Goal: Task Accomplishment & Management: Manage account settings

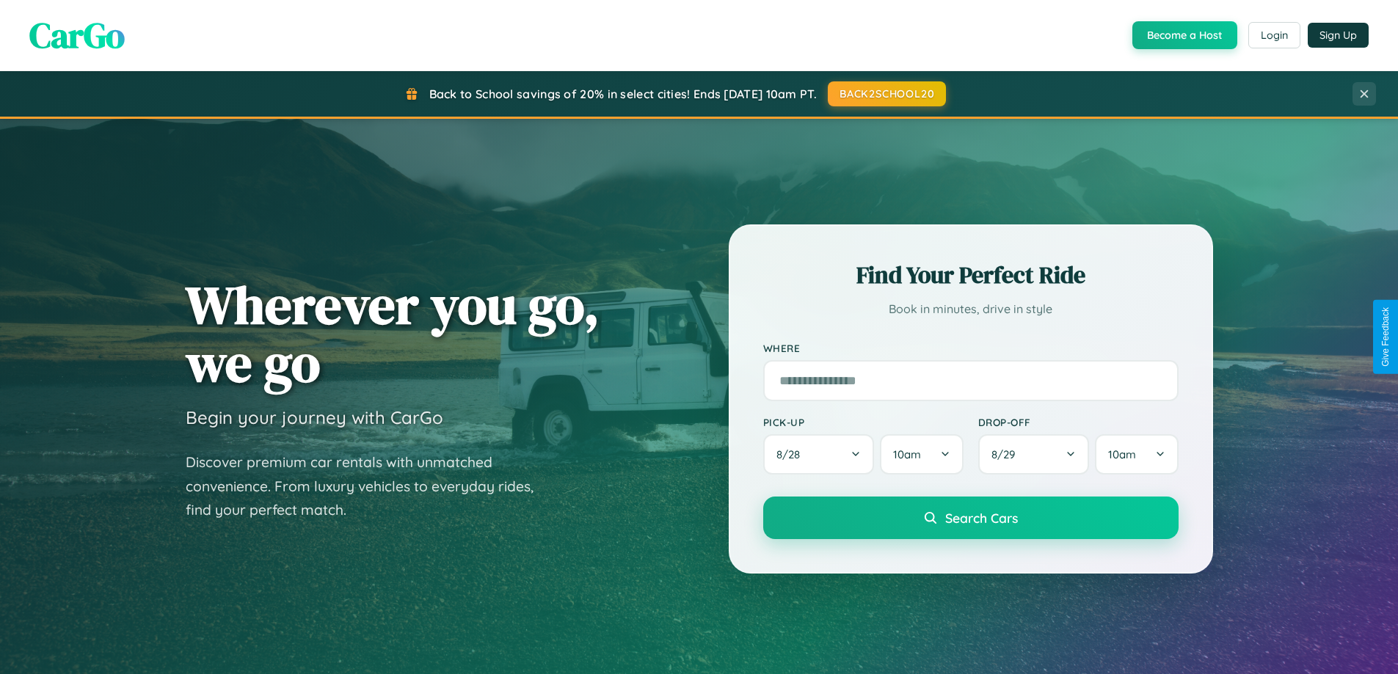
scroll to position [633, 0]
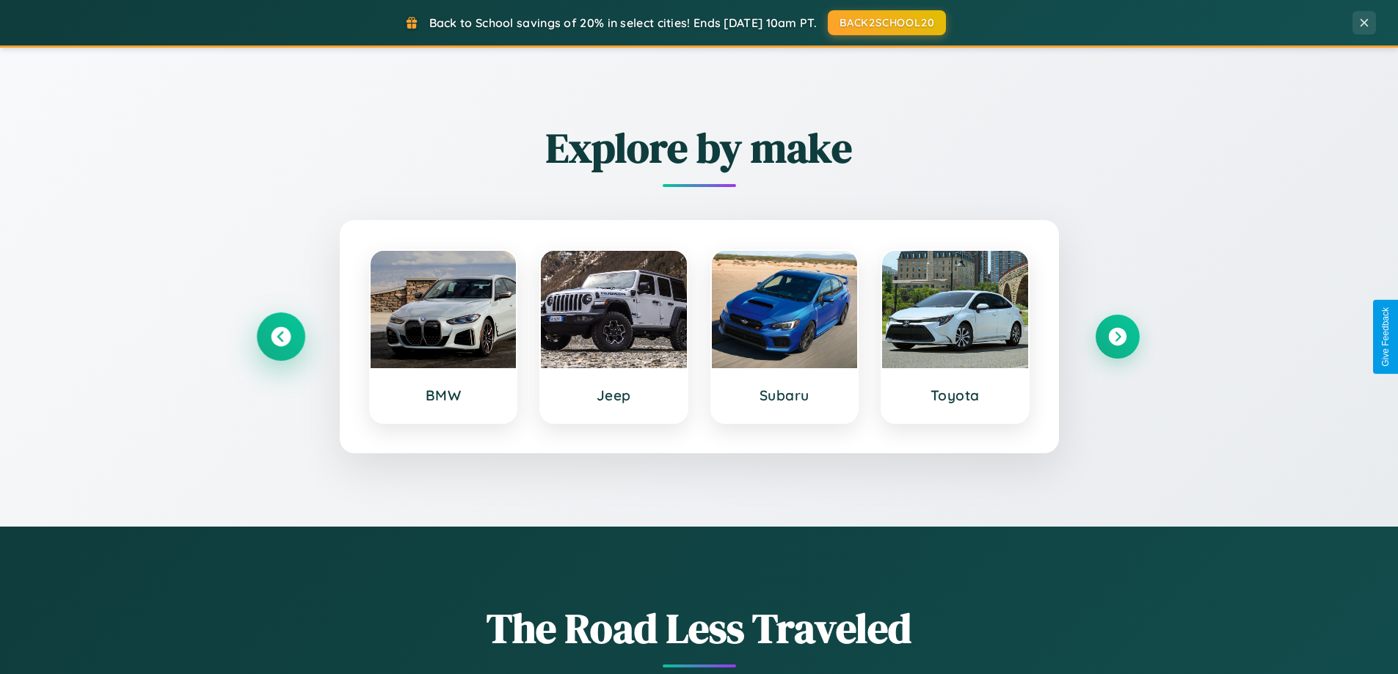
click at [280, 337] on icon at bounding box center [281, 337] width 20 height 20
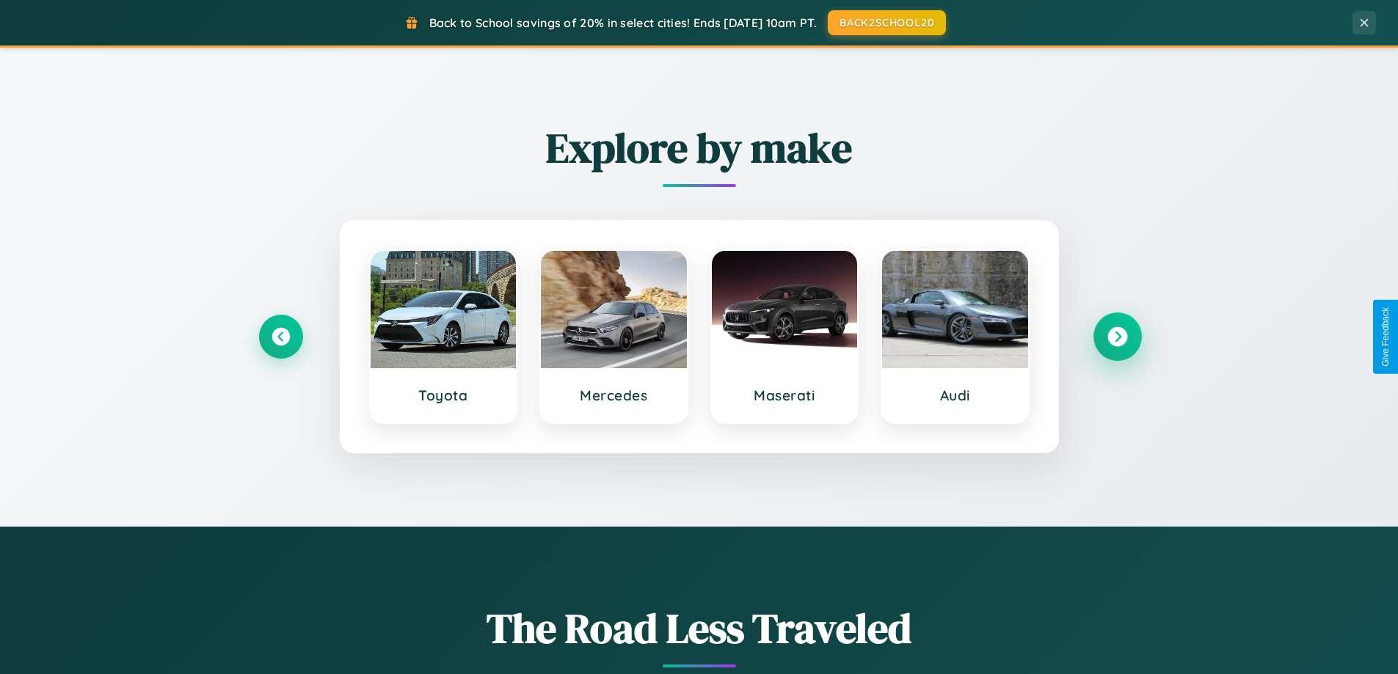
click at [1117, 337] on icon at bounding box center [1117, 337] width 20 height 20
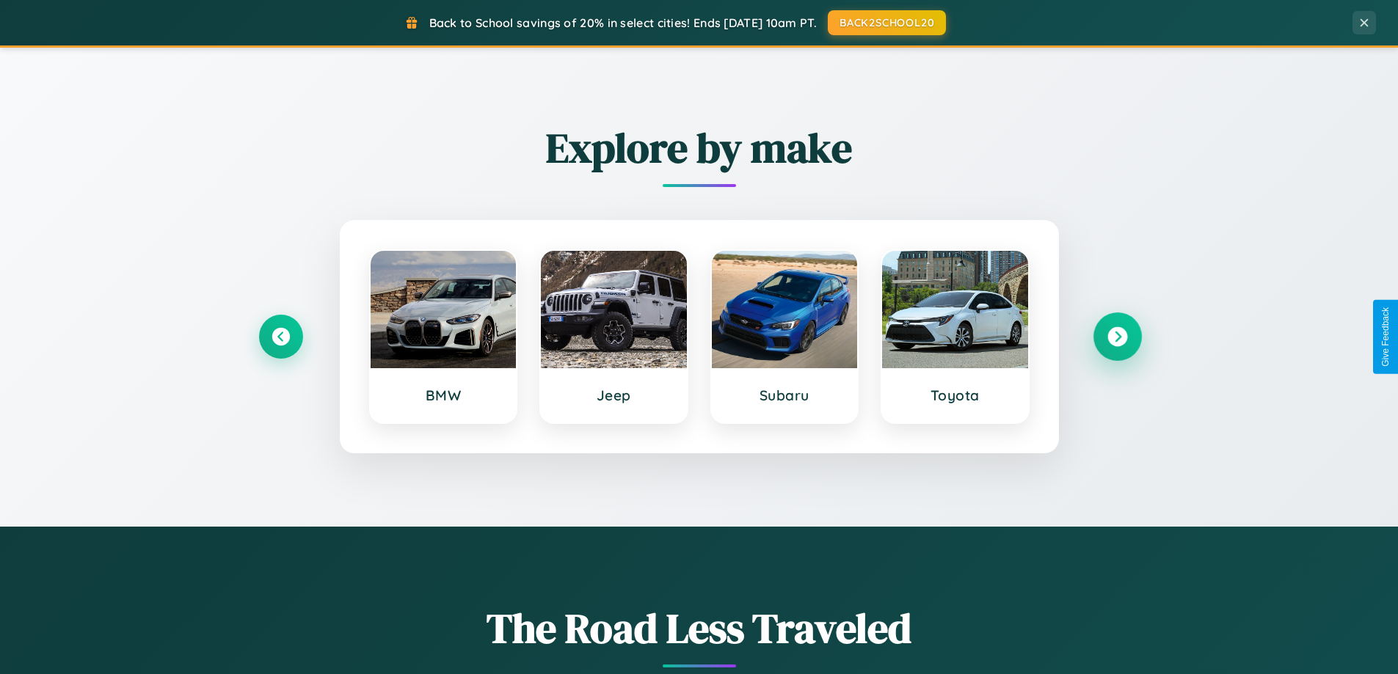
click at [1117, 337] on icon at bounding box center [1117, 337] width 20 height 20
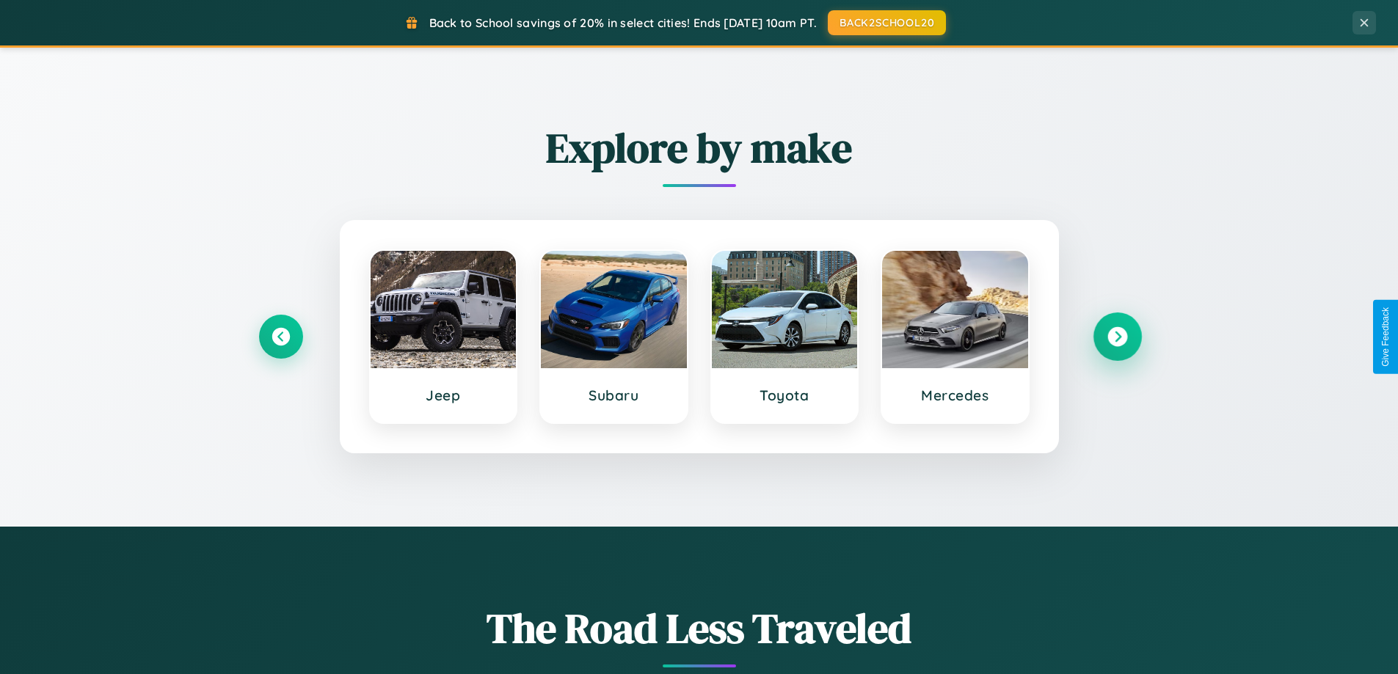
click at [1117, 337] on icon at bounding box center [1117, 337] width 20 height 20
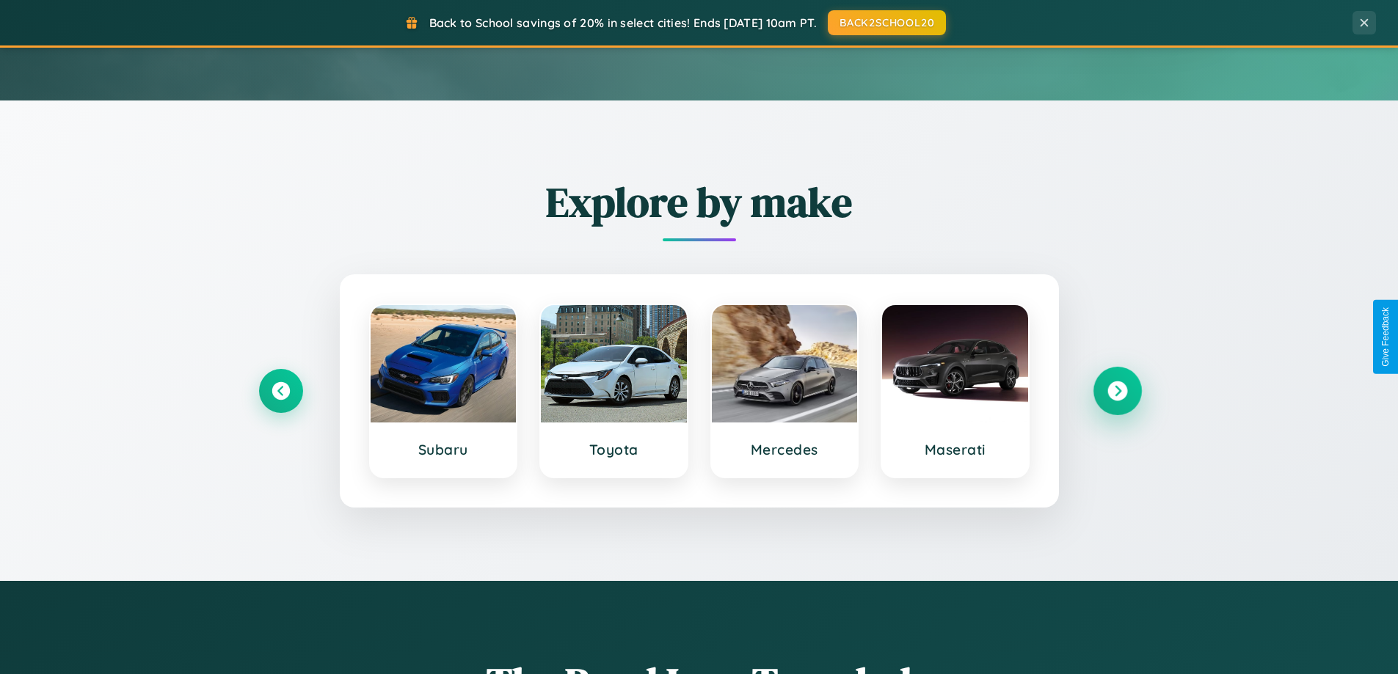
scroll to position [0, 0]
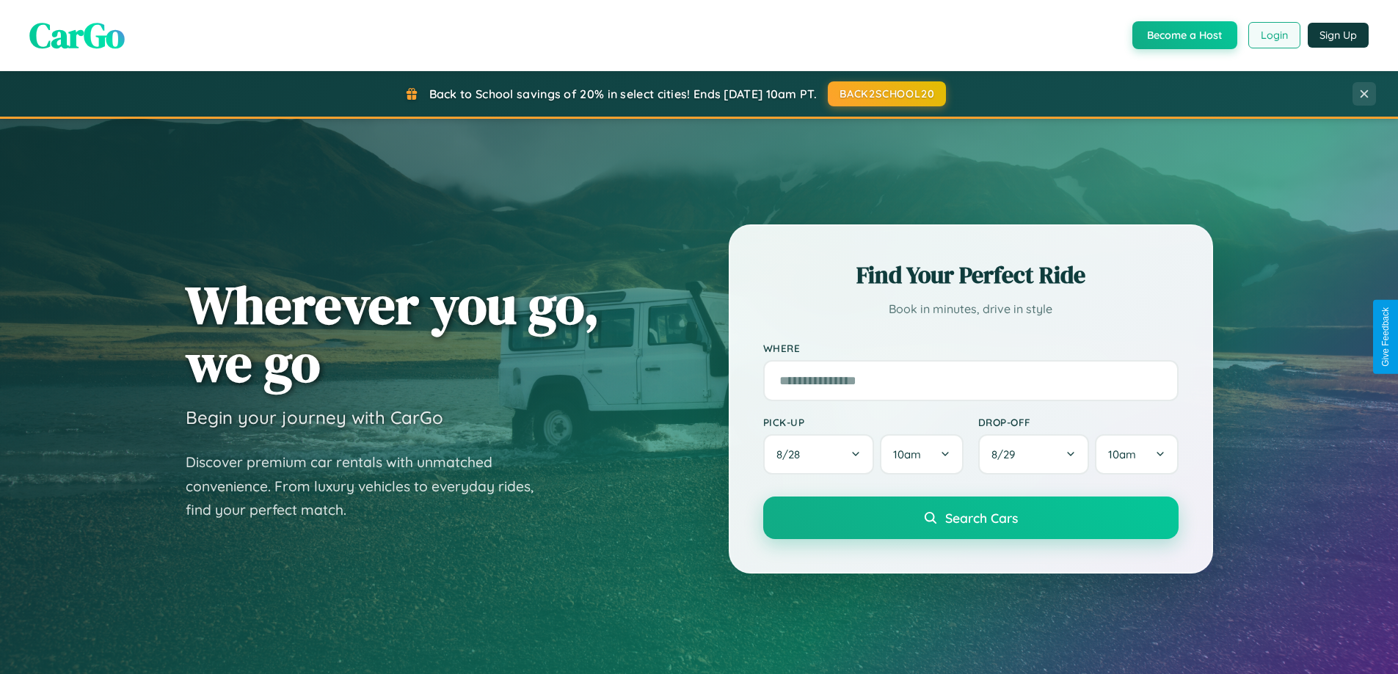
click at [1273, 35] on button "Login" at bounding box center [1274, 35] width 52 height 26
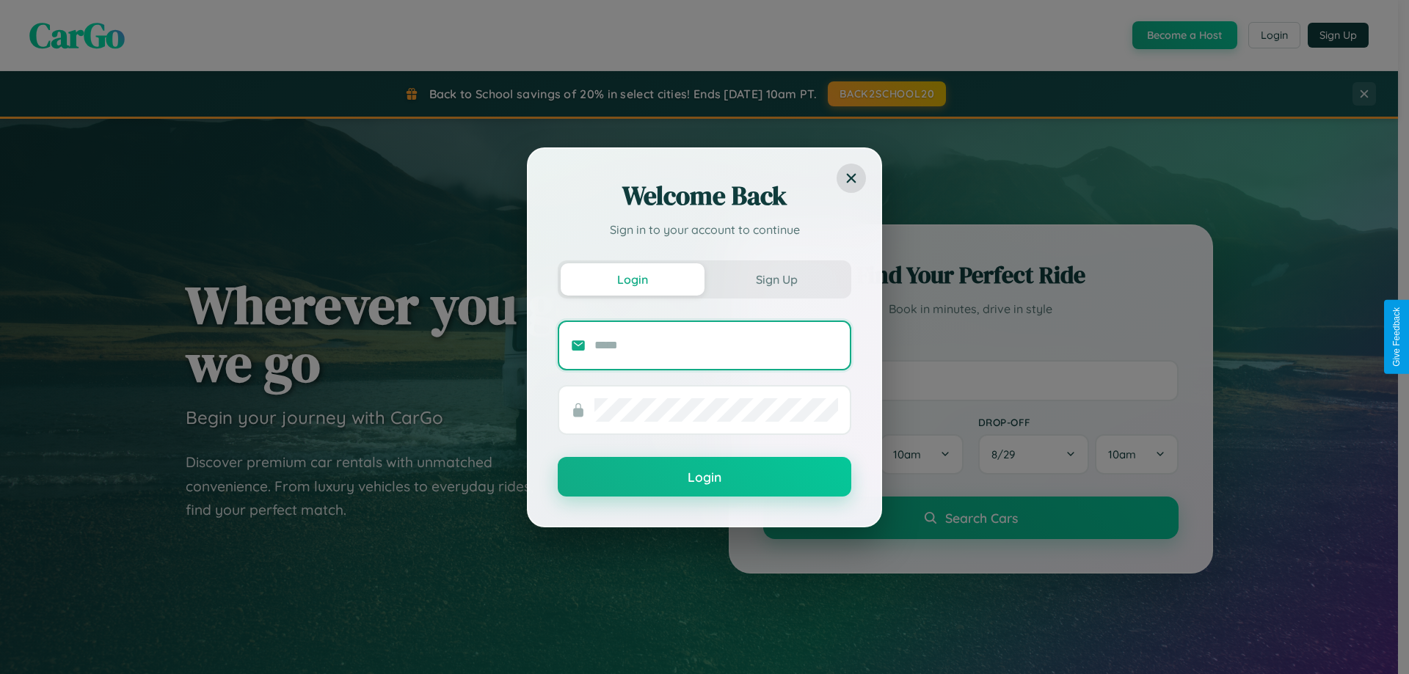
click at [716, 345] on input "text" at bounding box center [716, 345] width 244 height 23
type input "**********"
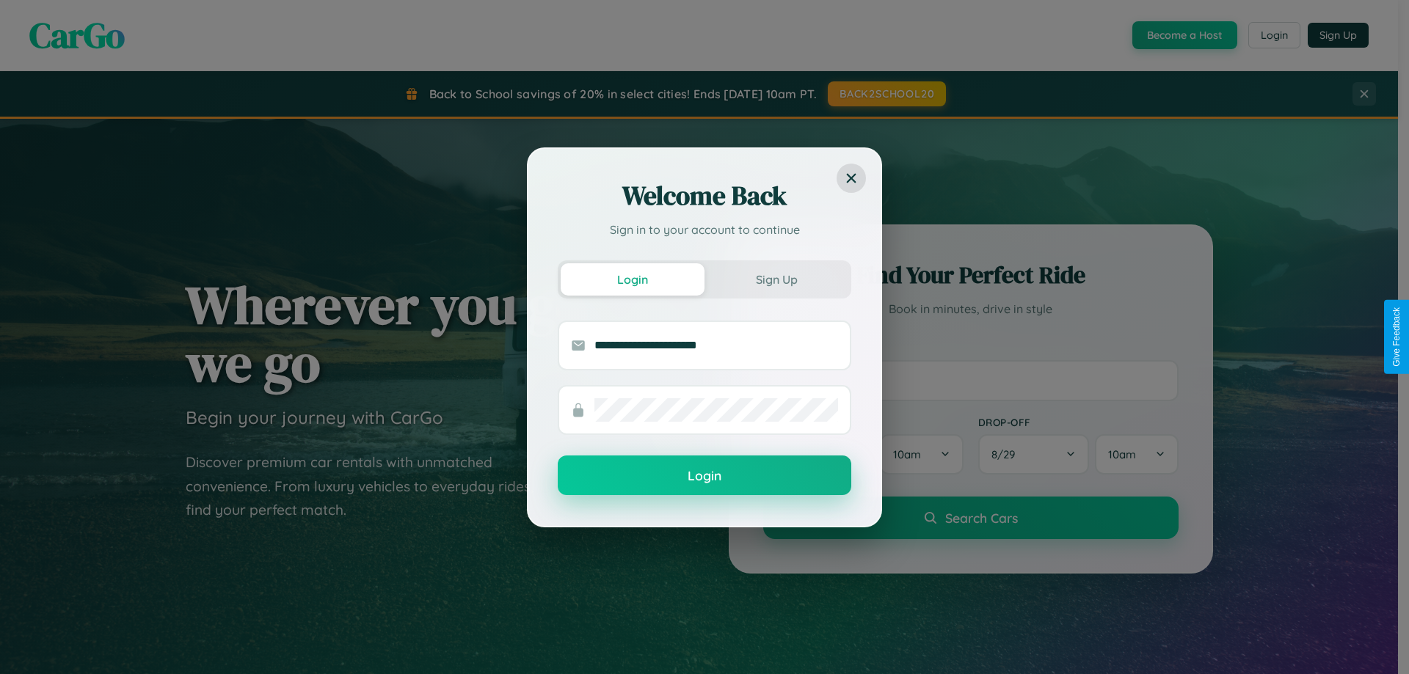
click at [704, 476] on button "Login" at bounding box center [705, 476] width 294 height 40
